Goal: Find specific page/section: Find specific page/section

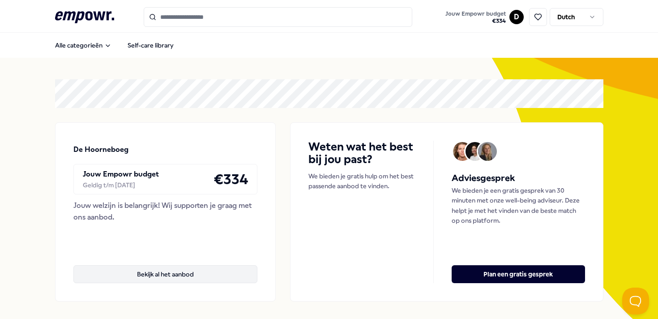
click at [183, 268] on button "Bekijk al het aanbod" at bounding box center [165, 274] width 184 height 18
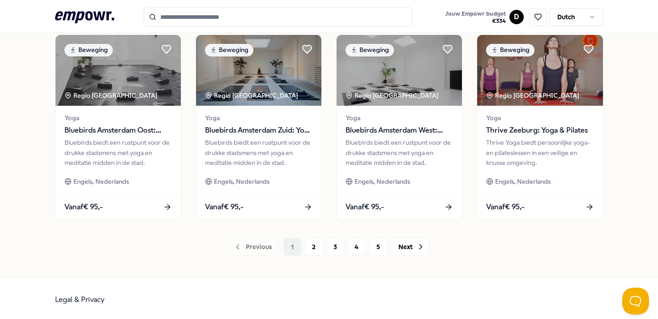
scroll to position [478, 0]
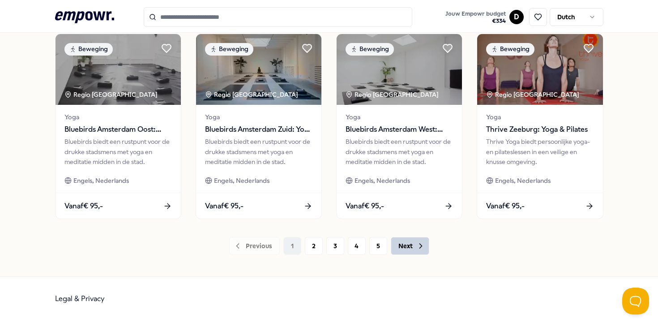
click at [416, 247] on icon at bounding box center [420, 245] width 9 height 9
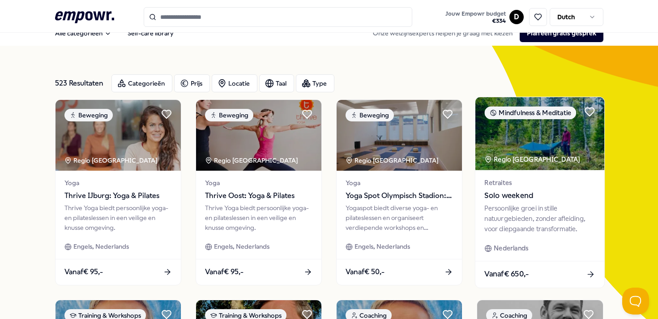
scroll to position [13, 0]
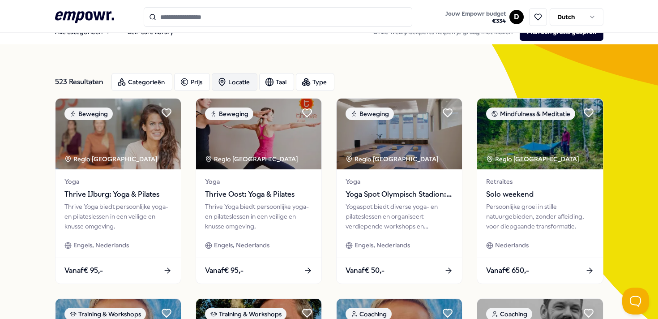
click at [239, 80] on div "Locatie" at bounding box center [235, 82] width 46 height 18
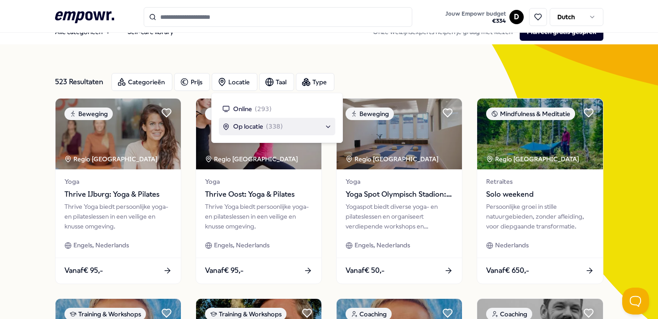
click at [246, 125] on span "Op locatie" at bounding box center [248, 126] width 30 height 10
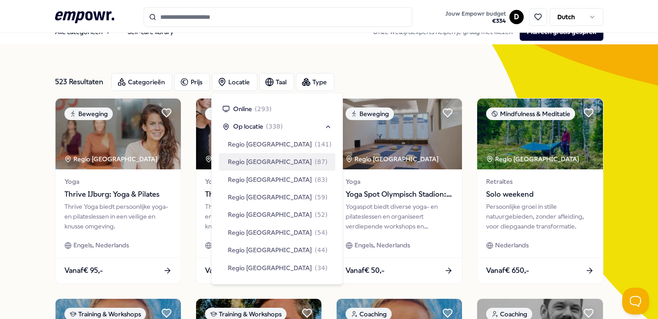
click at [262, 163] on span "Regio [GEOGRAPHIC_DATA]" at bounding box center [270, 162] width 84 height 10
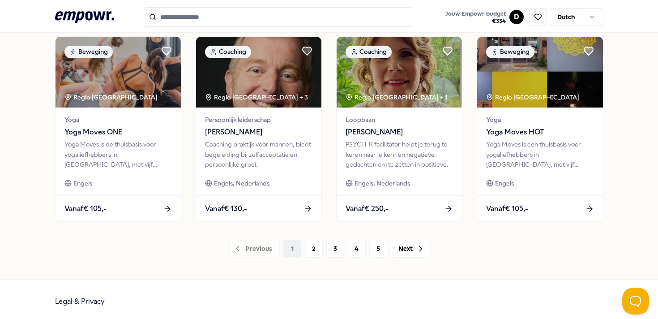
scroll to position [478, 0]
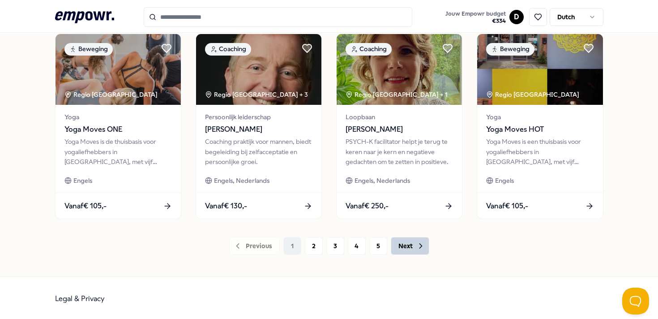
click at [417, 247] on icon at bounding box center [420, 245] width 9 height 9
